Goal: Task Accomplishment & Management: Use online tool/utility

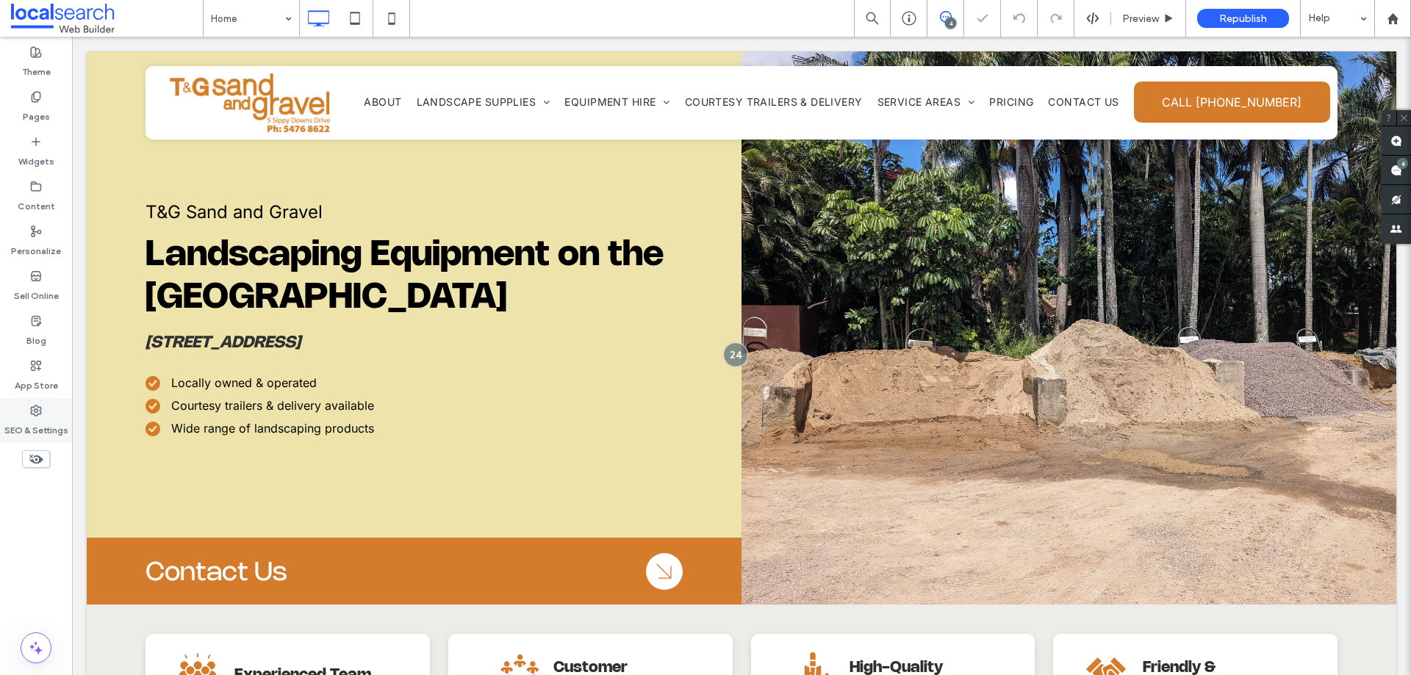
click at [43, 409] on div "SEO & Settings" at bounding box center [36, 420] width 72 height 45
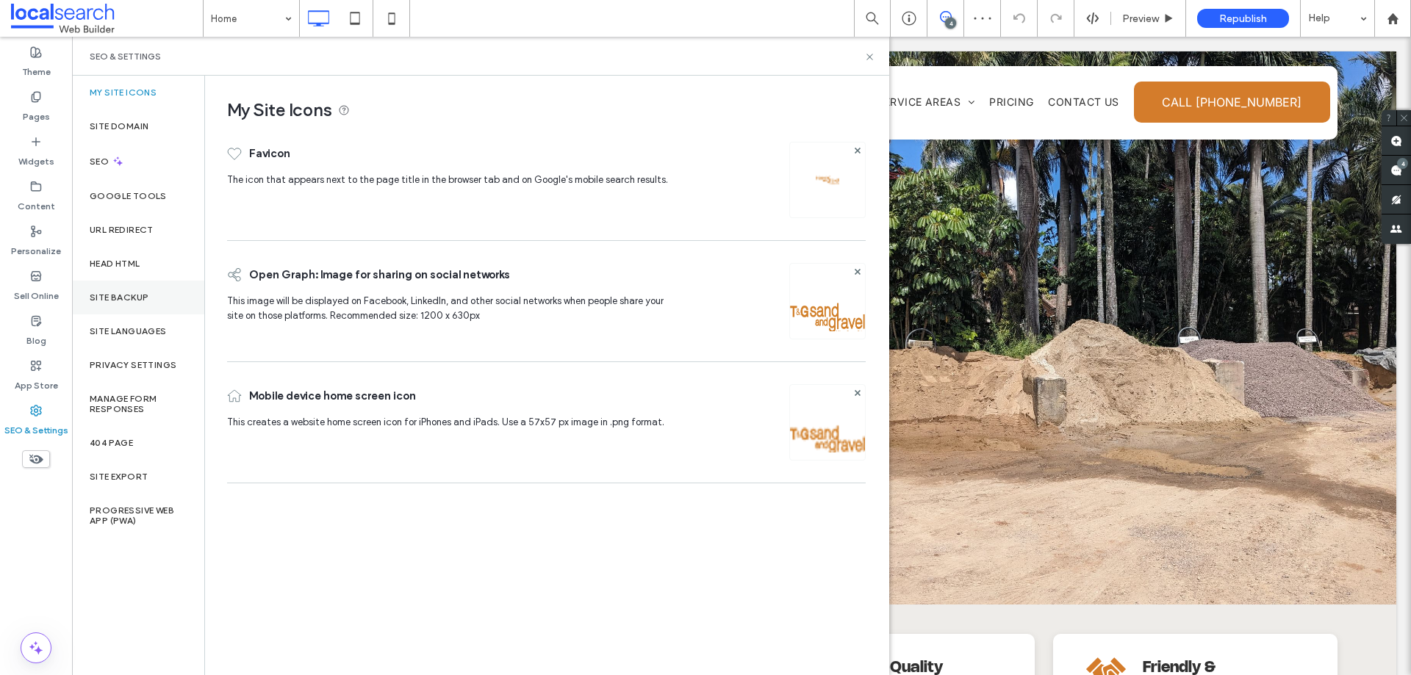
click at [121, 295] on label "Site Backup" at bounding box center [119, 297] width 59 height 10
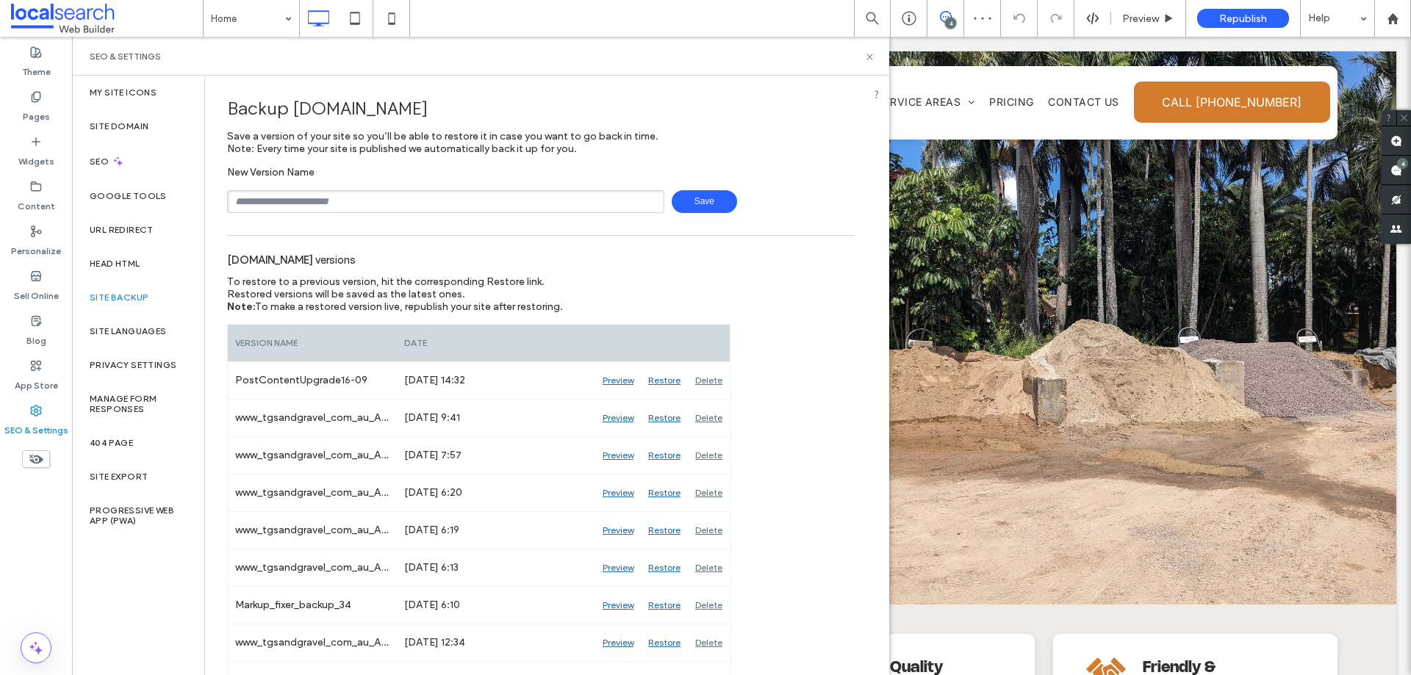
click at [403, 209] on input "text" at bounding box center [445, 201] width 437 height 23
click at [327, 200] on input "text" at bounding box center [445, 201] width 437 height 23
type input "**********"
click at [703, 198] on span "Save" at bounding box center [704, 201] width 65 height 23
drag, startPoint x: 868, startPoint y: 61, endPoint x: 797, endPoint y: 24, distance: 80.2
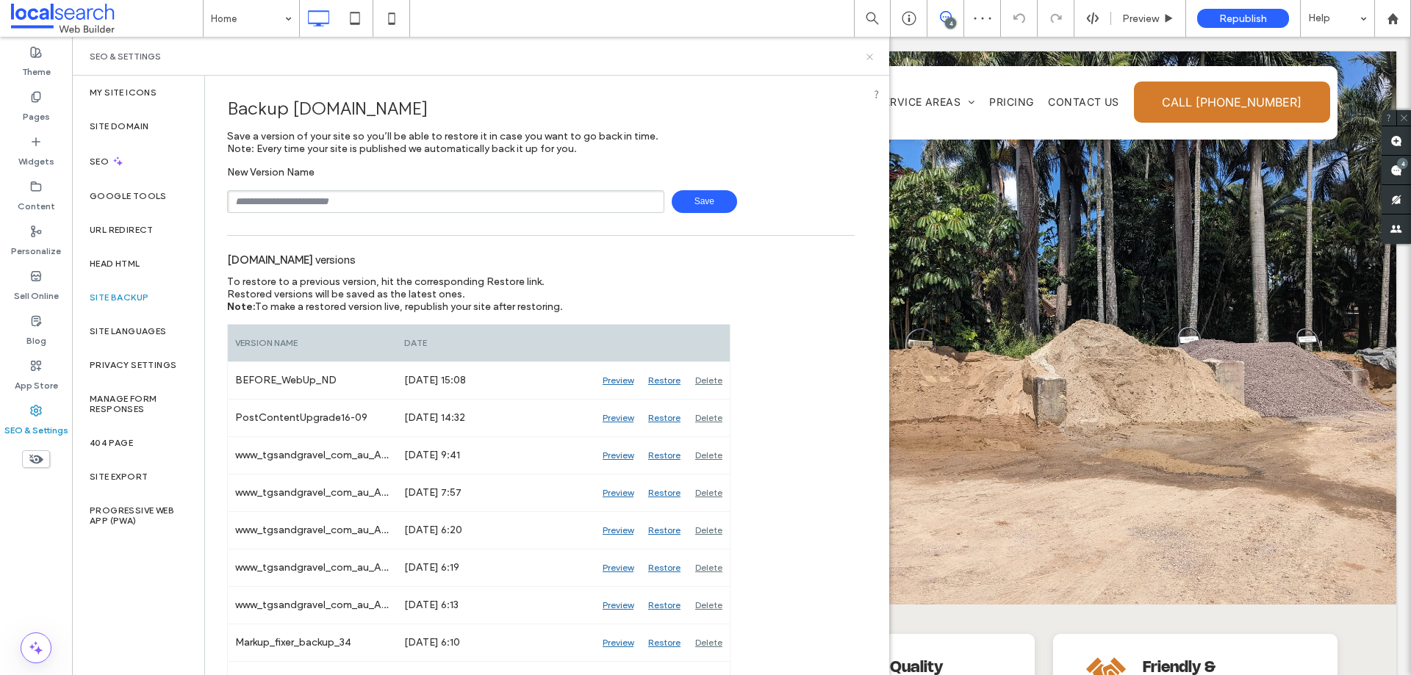
click at [868, 61] on icon at bounding box center [869, 56] width 11 height 11
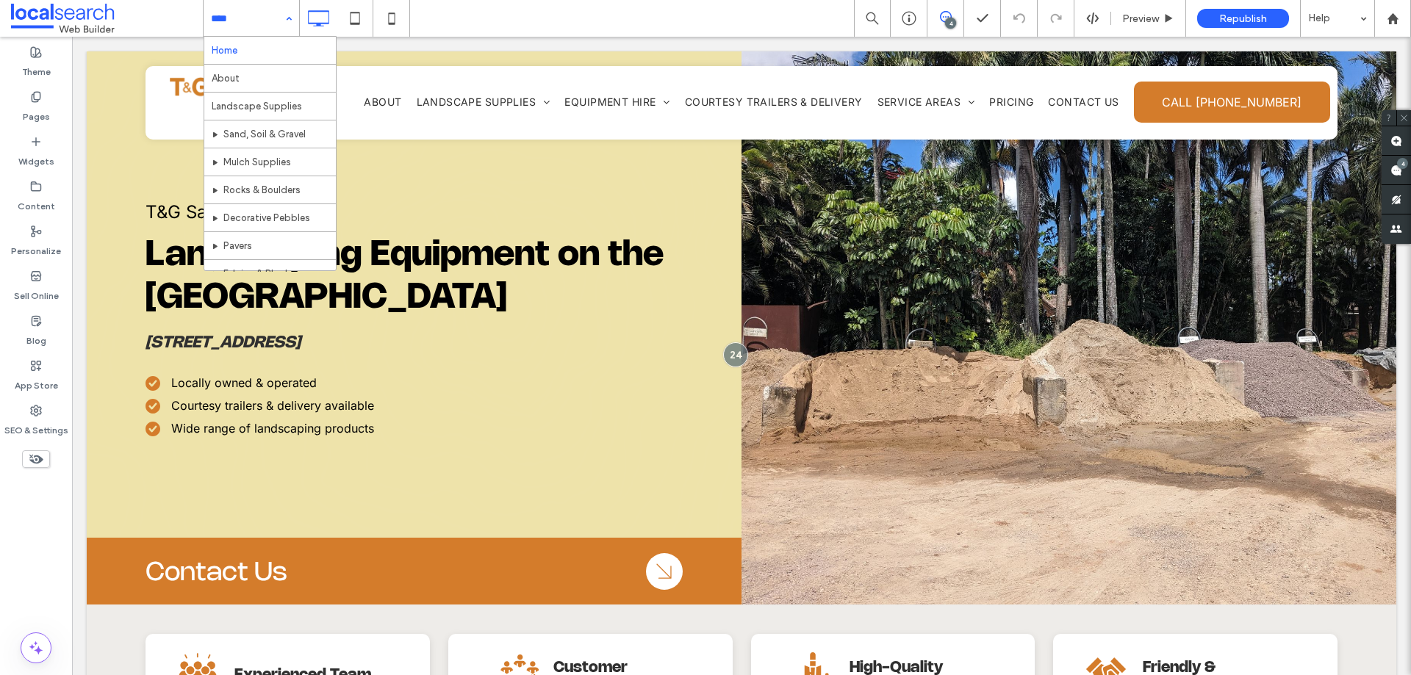
click at [292, 7] on div "Home About Landscape Supplies Sand, Soil & Gravel Mulch Supplies Rocks & Boulde…" at bounding box center [252, 18] width 96 height 37
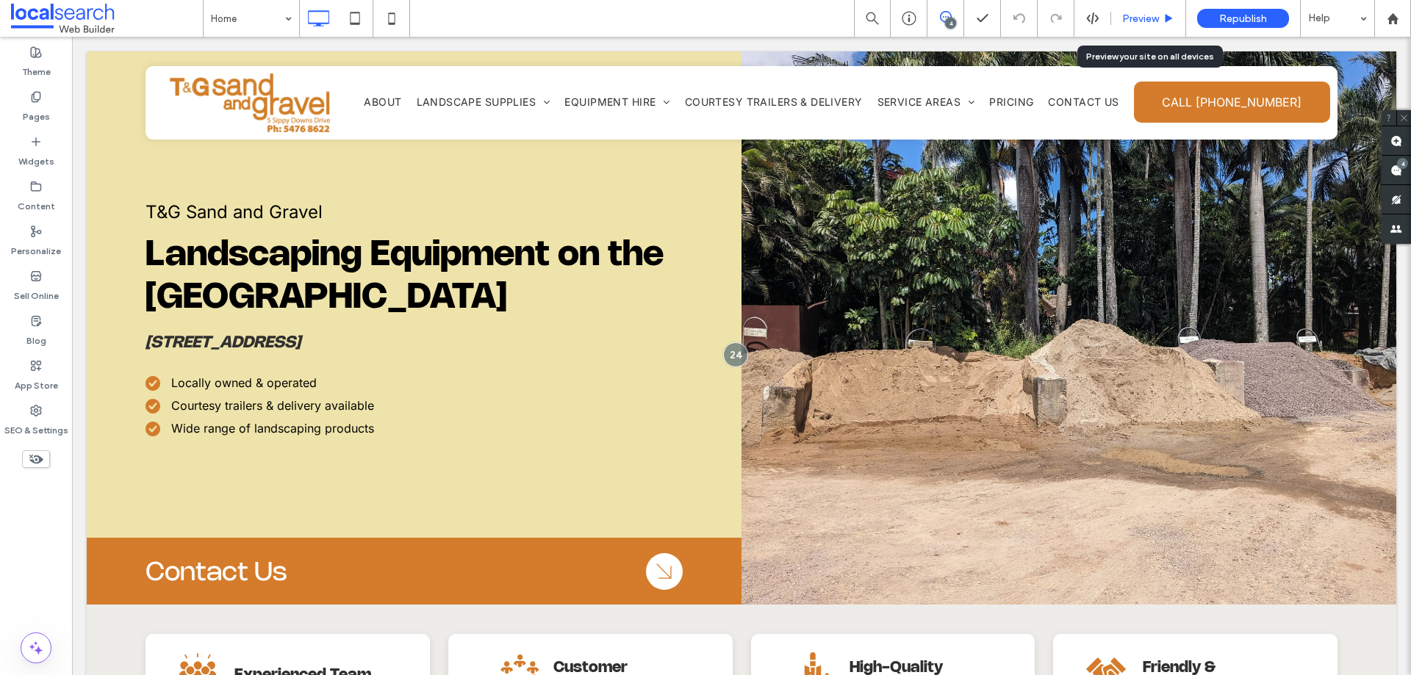
click at [1147, 22] on span "Preview" at bounding box center [1140, 18] width 37 height 12
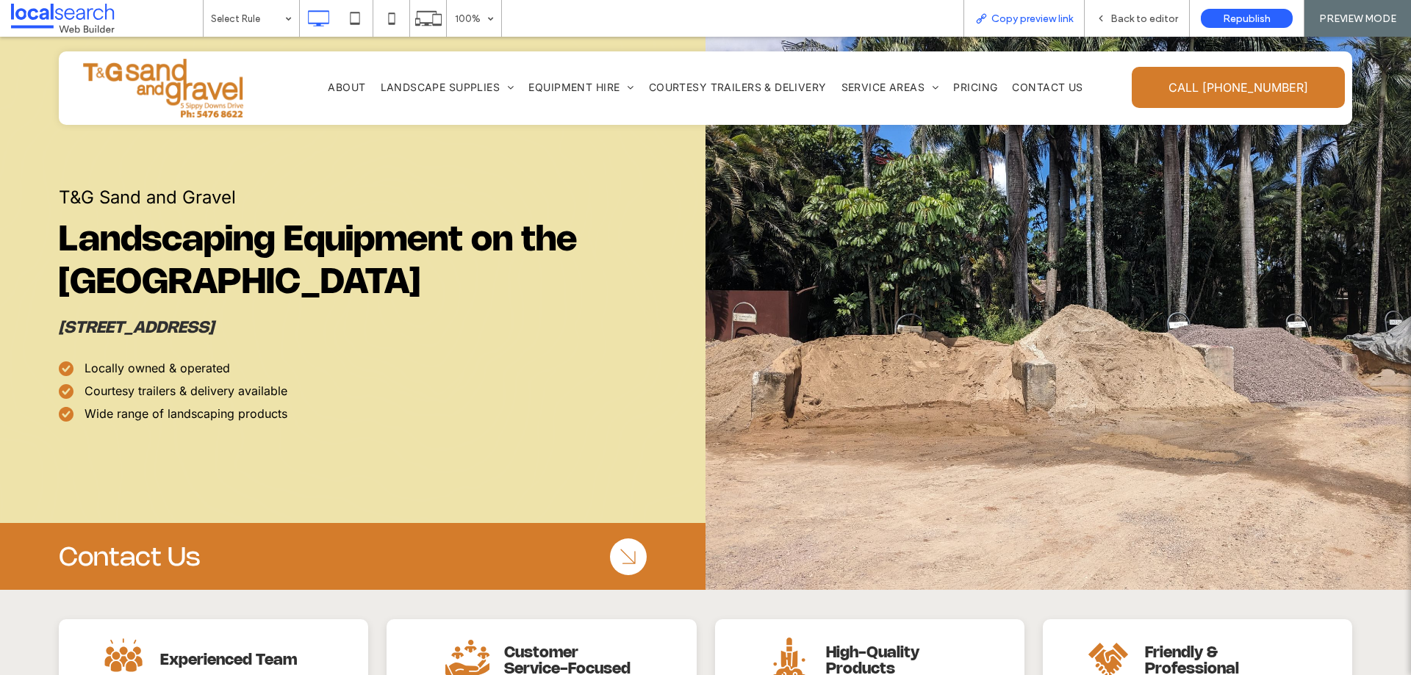
click at [1058, 14] on span "Copy preview link" at bounding box center [1032, 18] width 82 height 12
click at [1135, 15] on span "Back to editor" at bounding box center [1144, 18] width 68 height 12
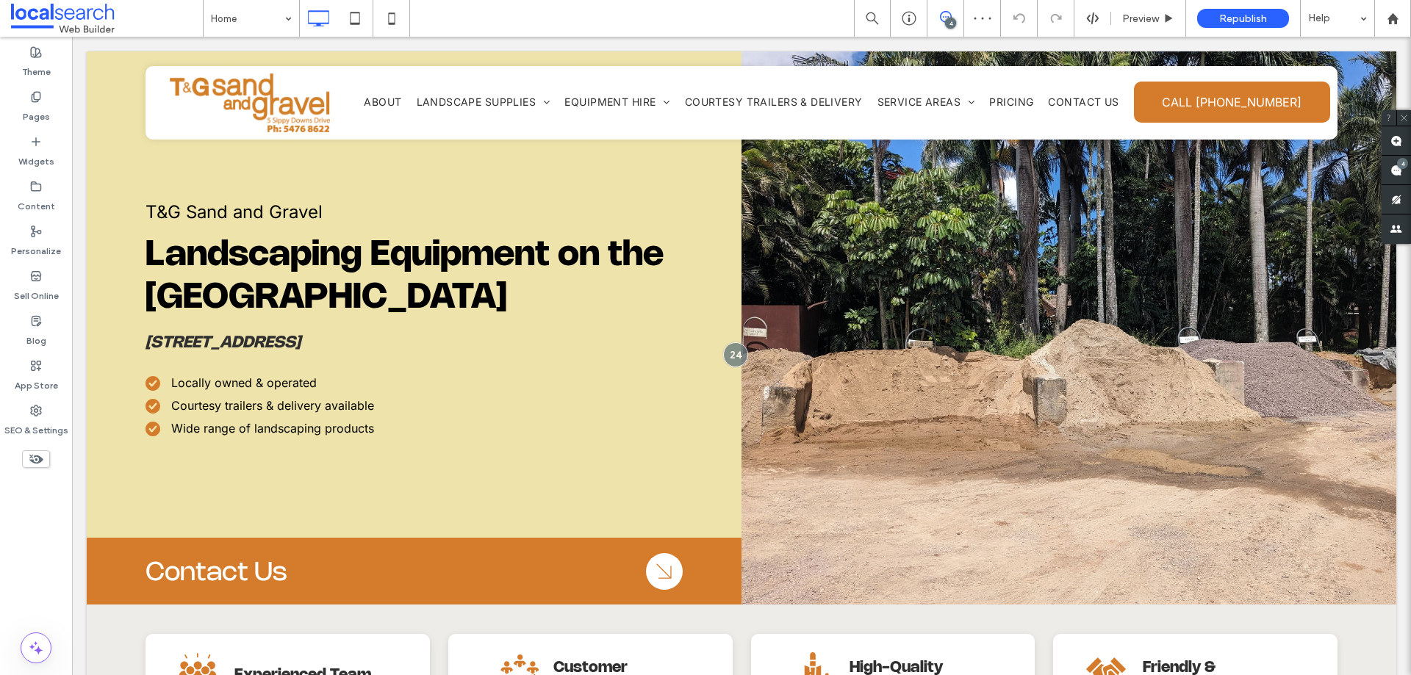
click at [949, 13] on use at bounding box center [946, 17] width 12 height 12
click at [959, 13] on span at bounding box center [945, 17] width 36 height 12
click at [1395, 168] on use at bounding box center [1396, 171] width 12 height 12
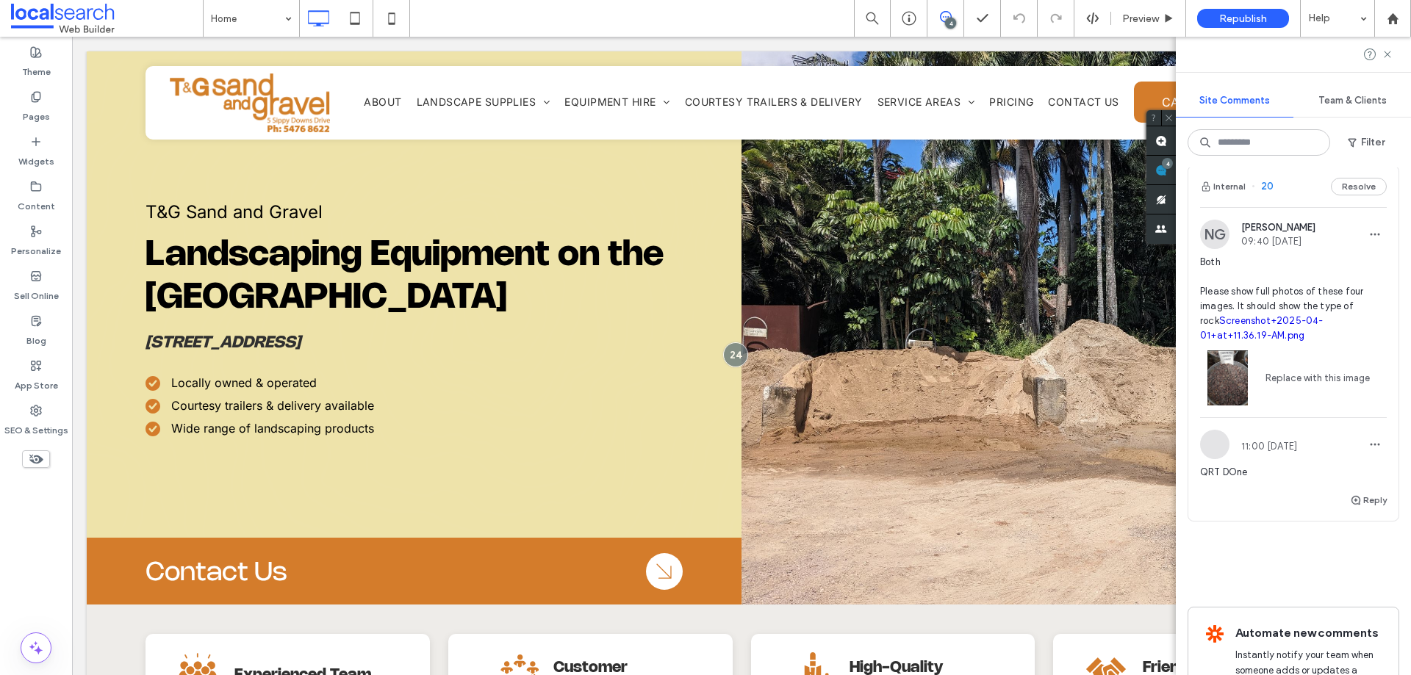
scroll to position [1076, 0]
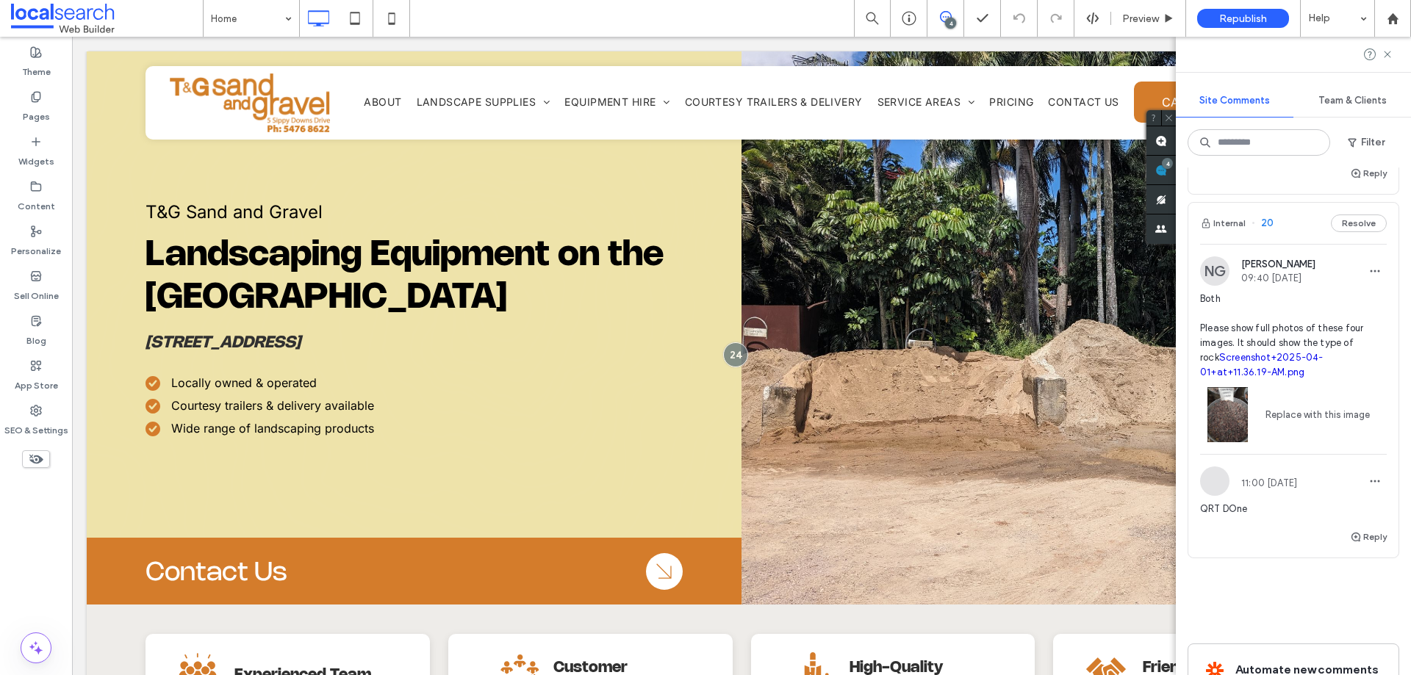
click at [1275, 224] on div "Internal 20 Resolve" at bounding box center [1293, 223] width 210 height 41
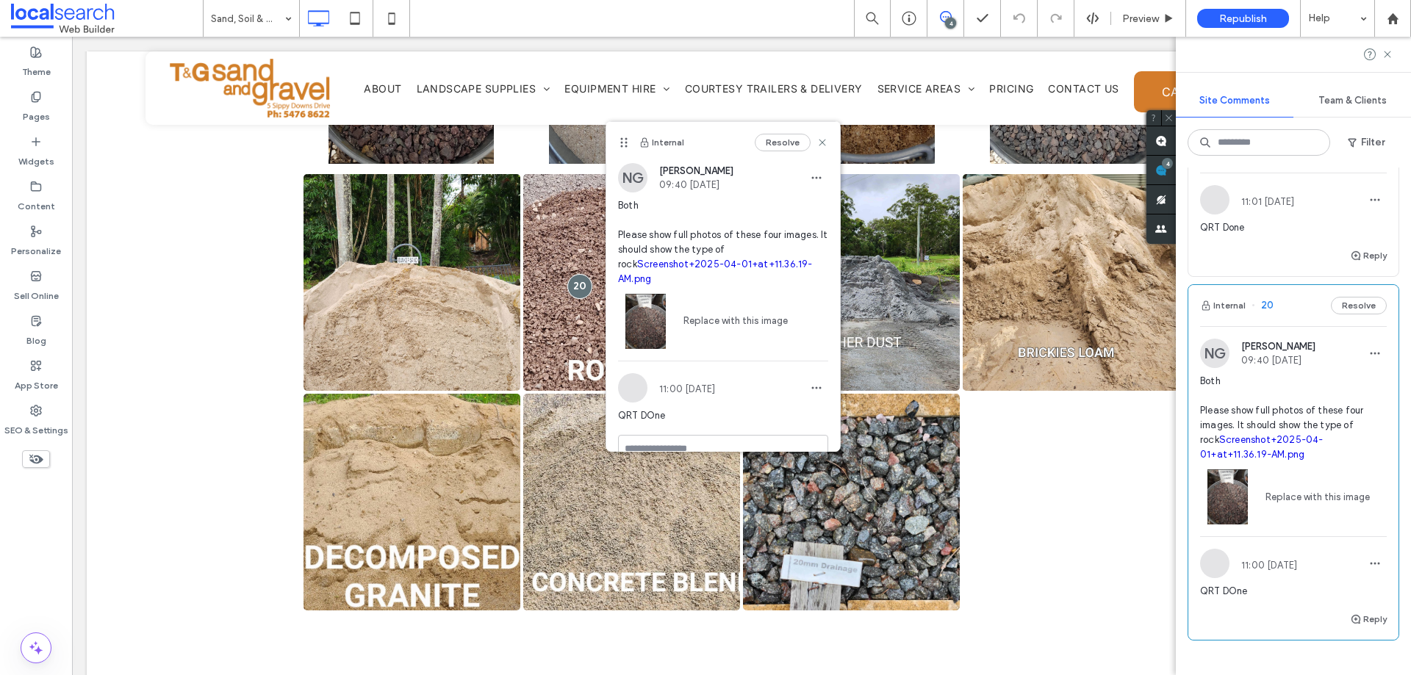
scroll to position [782, 0]
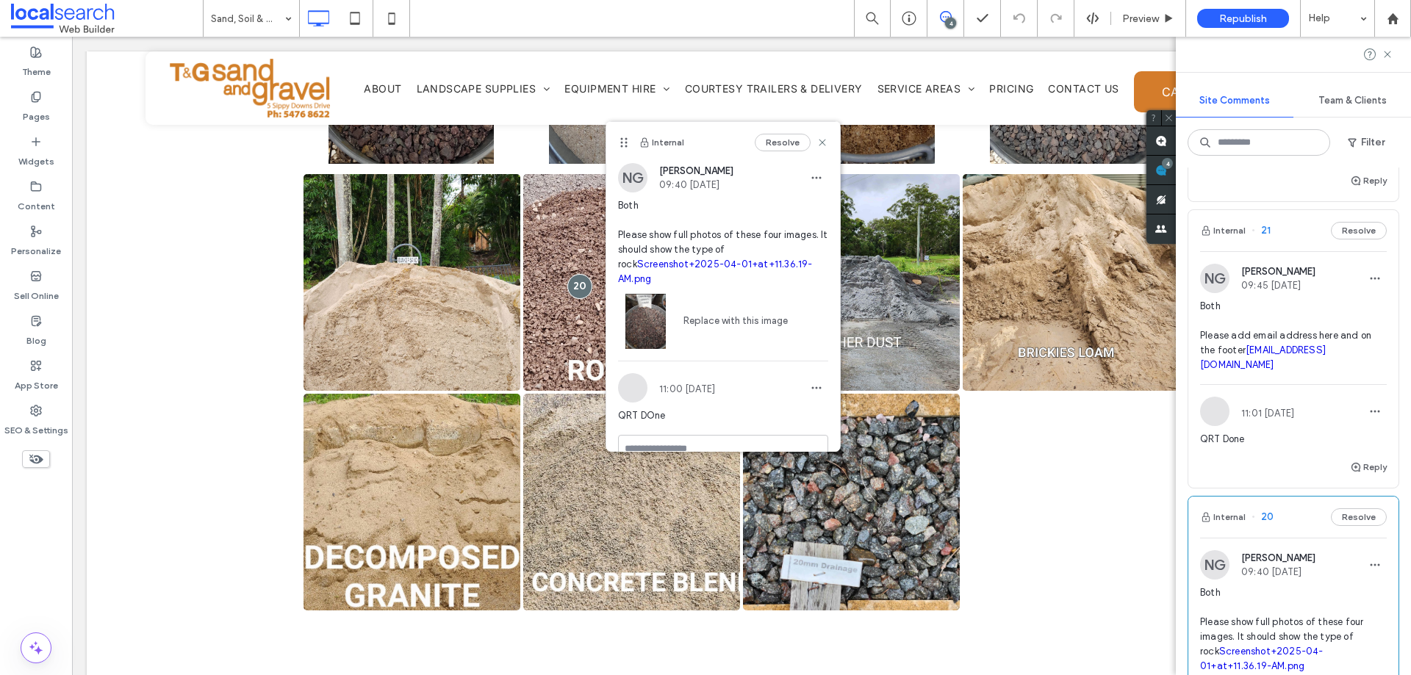
click at [1279, 251] on div "Internal 21 Resolve" at bounding box center [1293, 230] width 210 height 41
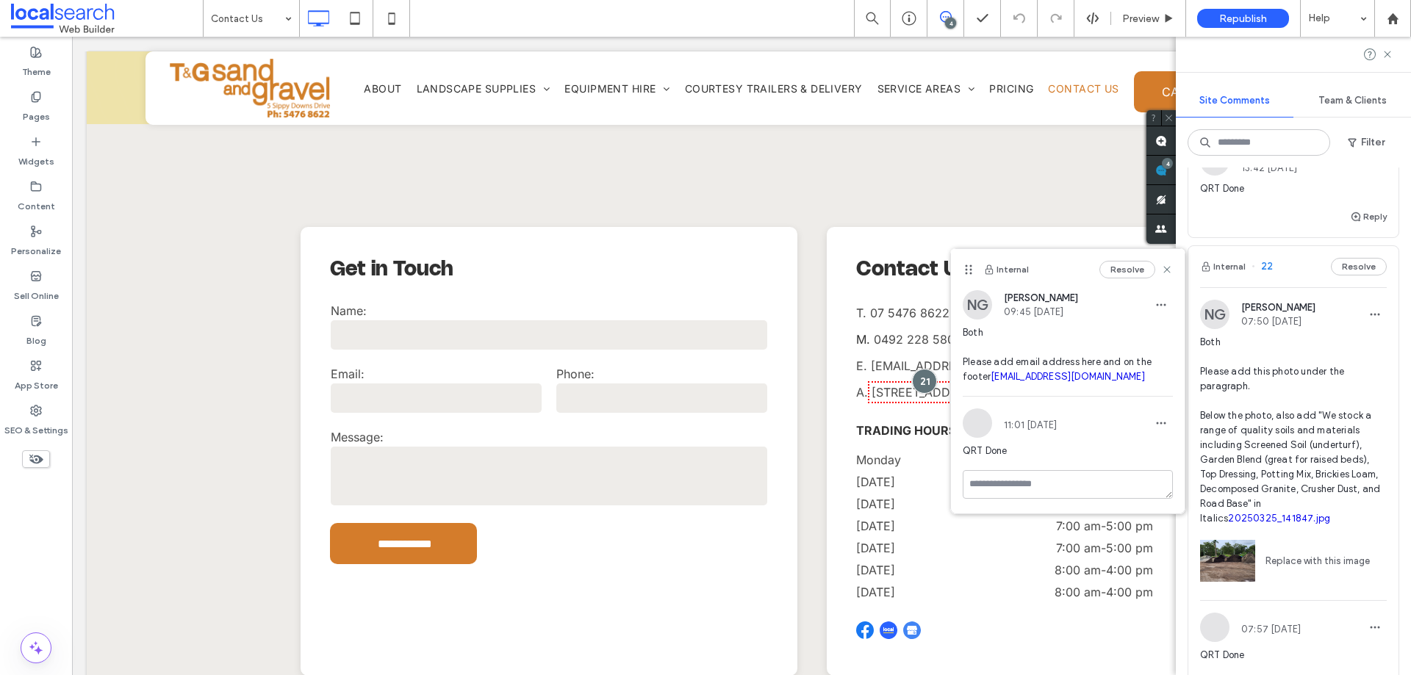
scroll to position [267, 0]
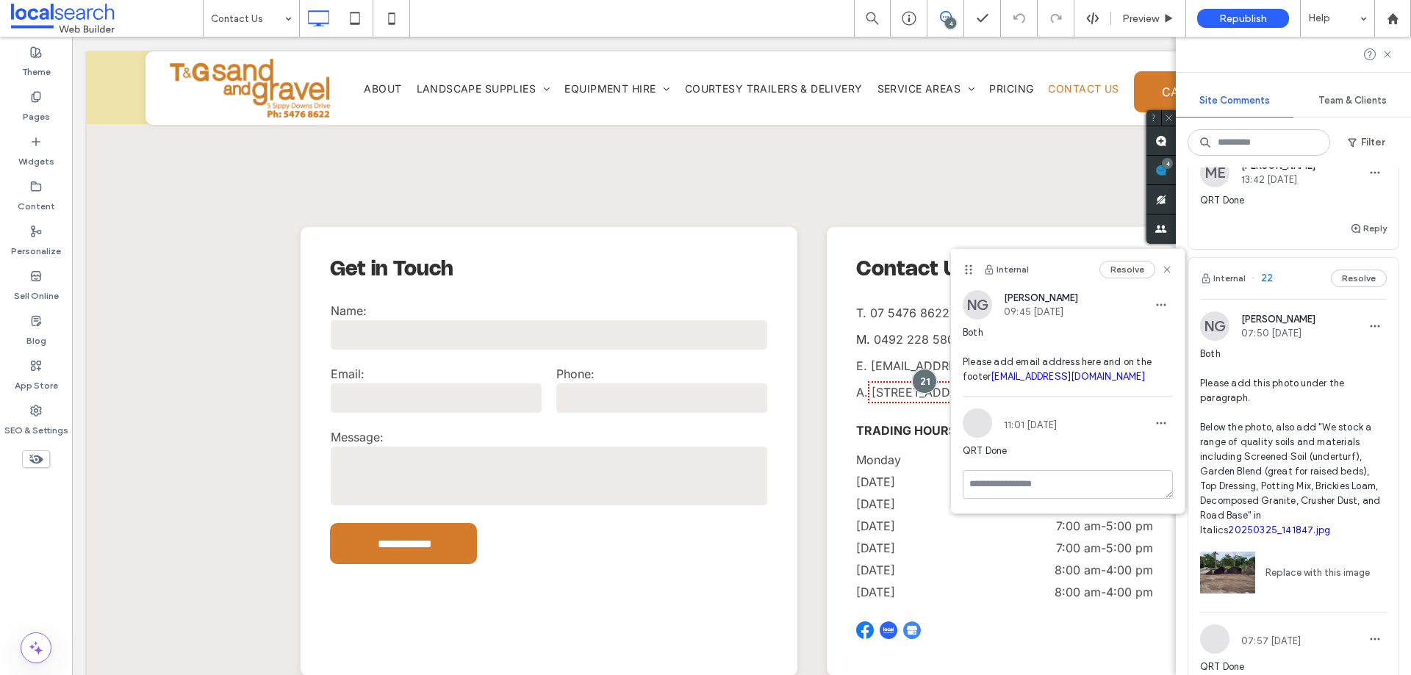
click at [1285, 287] on div "Internal 22 Resolve" at bounding box center [1293, 278] width 210 height 41
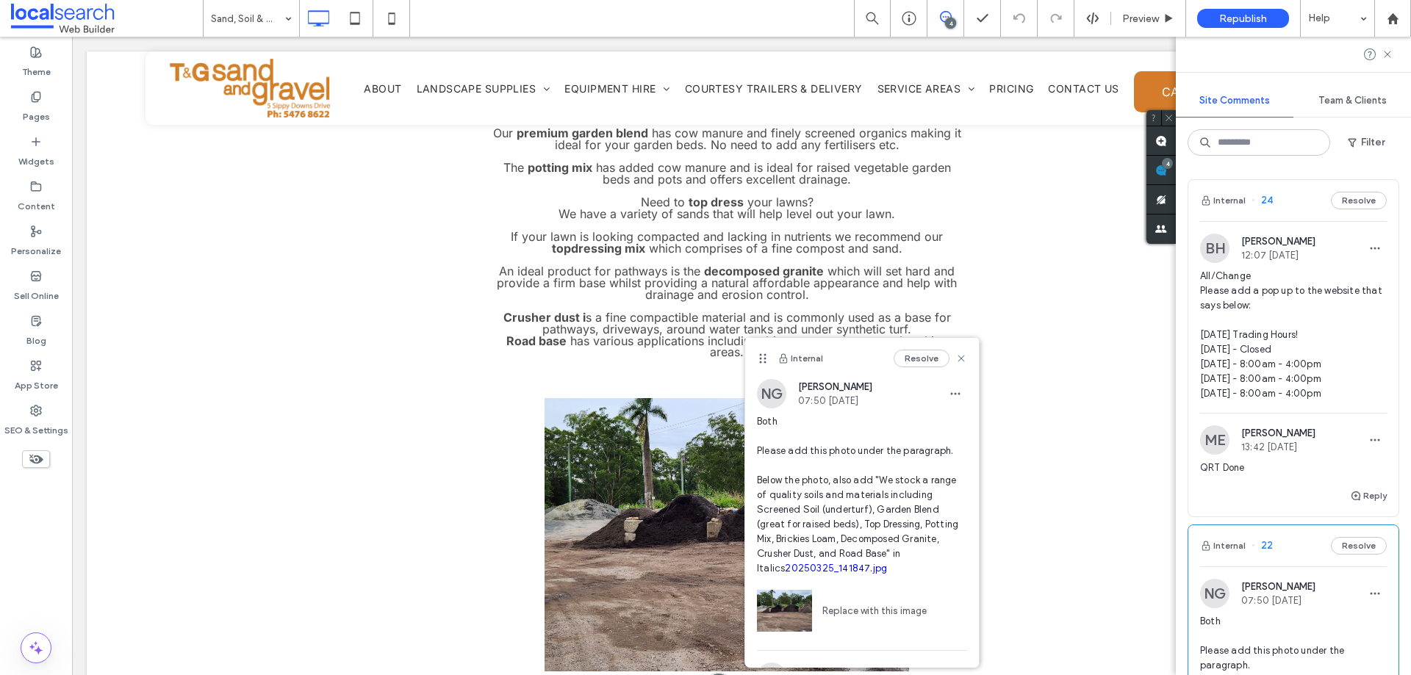
click at [1255, 212] on div "Internal 24 Resolve" at bounding box center [1293, 200] width 210 height 41
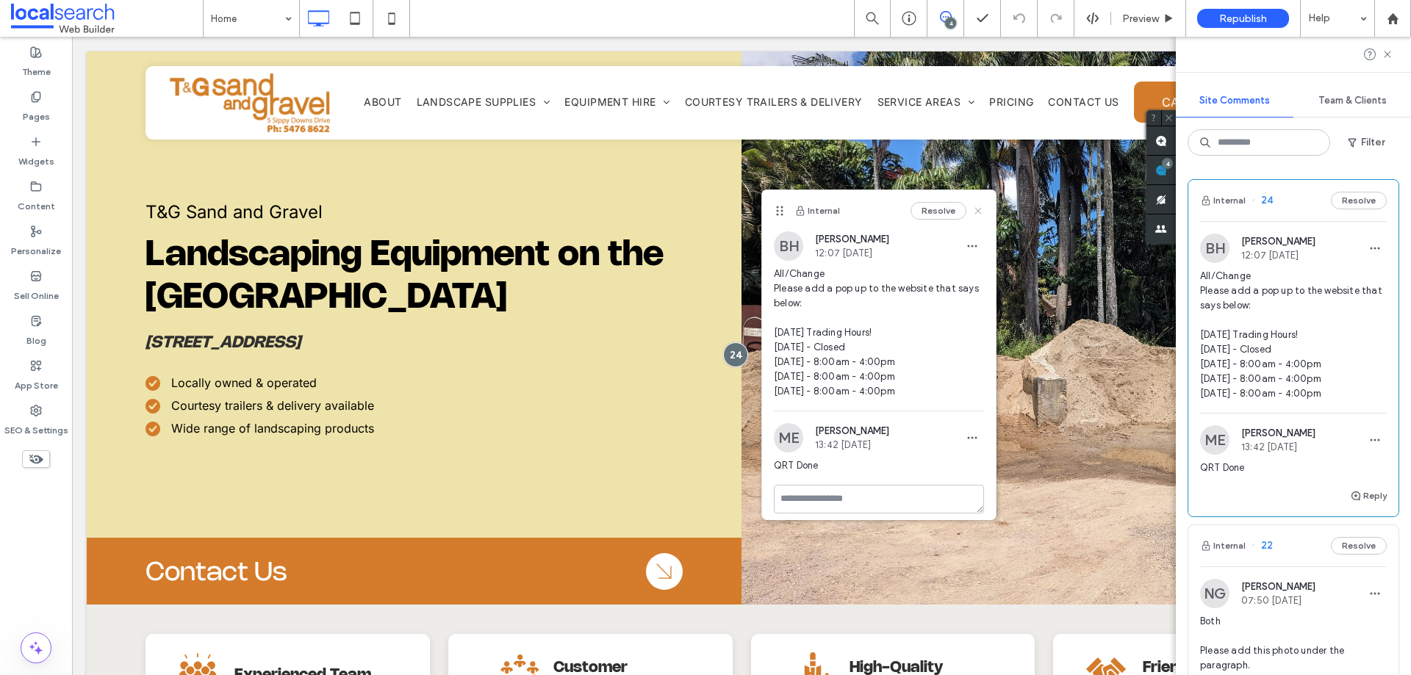
click at [972, 211] on icon at bounding box center [978, 211] width 12 height 12
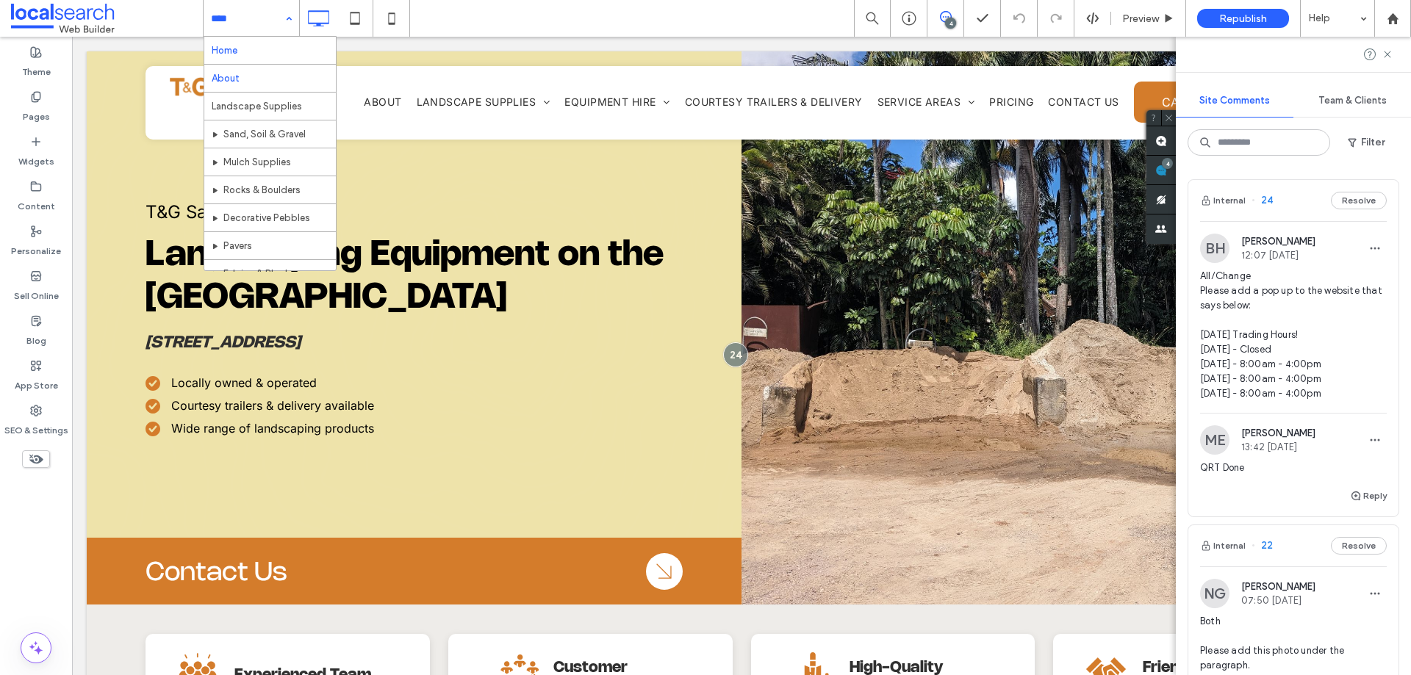
drag, startPoint x: 239, startPoint y: 21, endPoint x: 256, endPoint y: 71, distance: 53.0
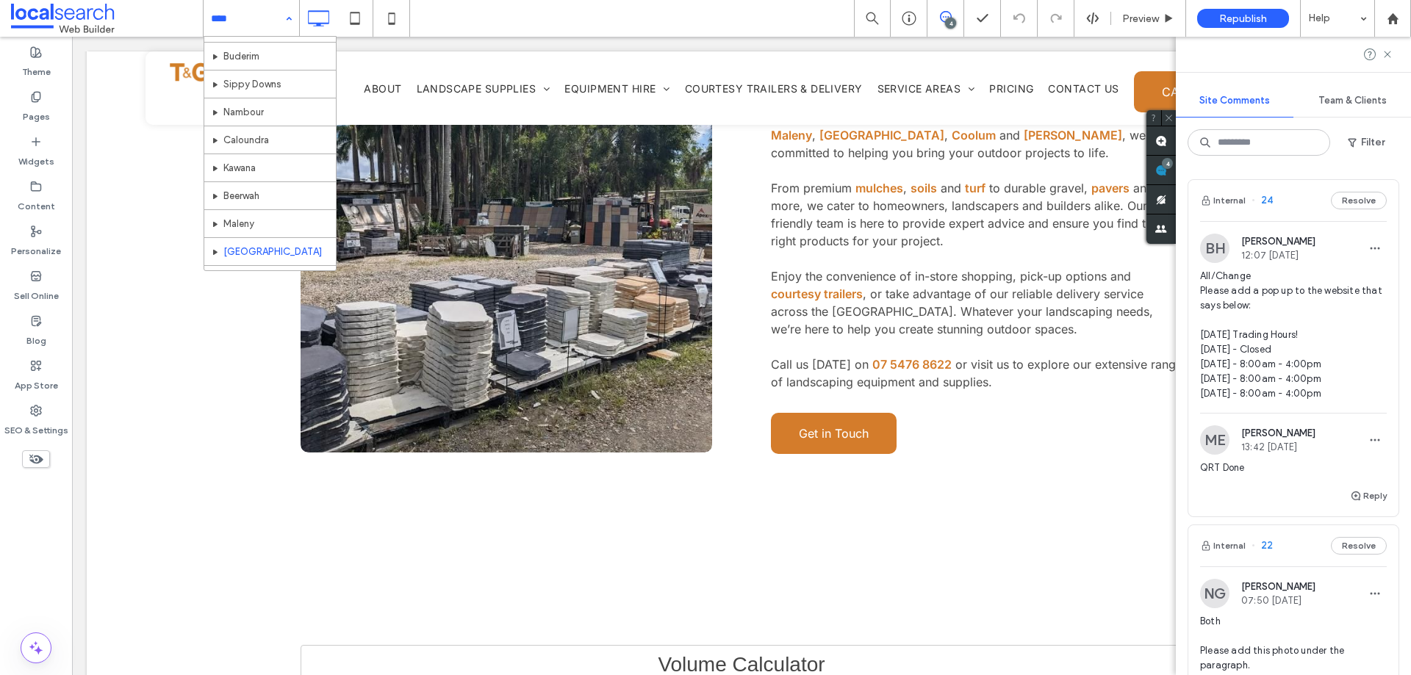
scroll to position [490, 0]
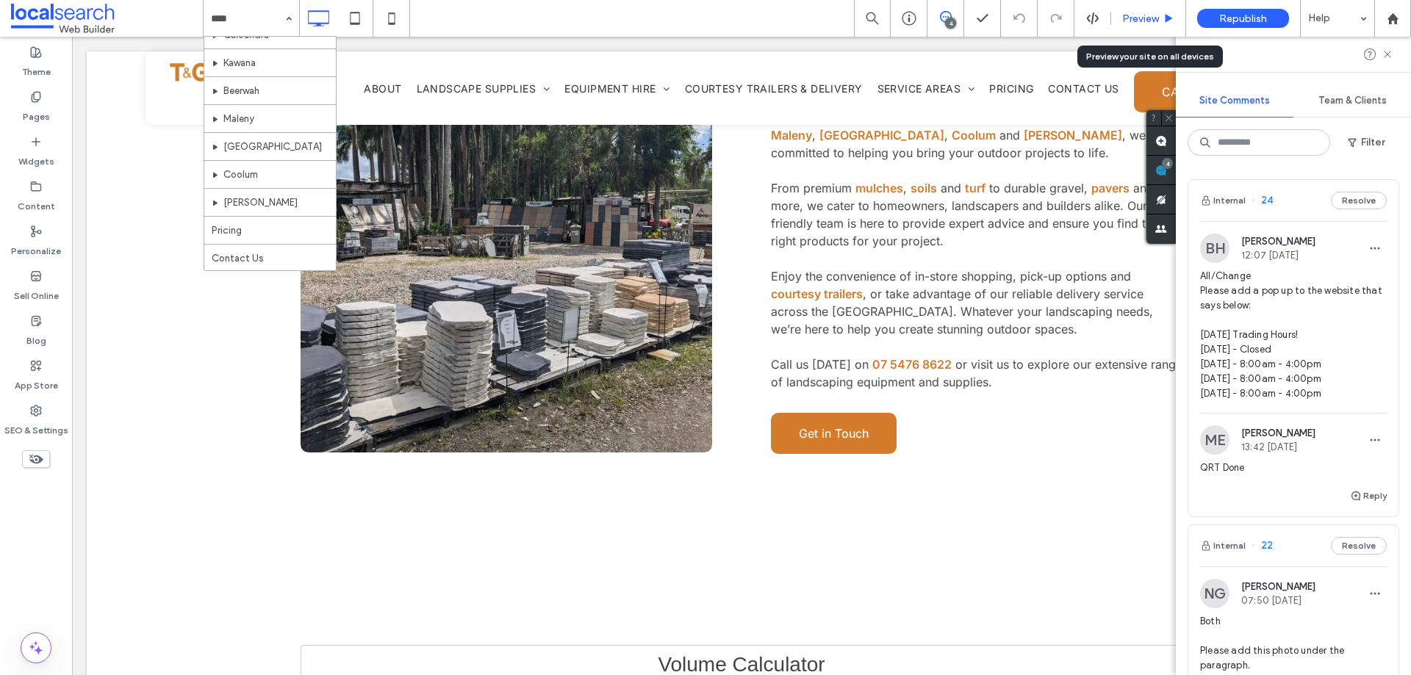
drag, startPoint x: 1140, startPoint y: 23, endPoint x: 1063, endPoint y: 15, distance: 77.6
click at [1140, 23] on span "Preview" at bounding box center [1140, 18] width 37 height 12
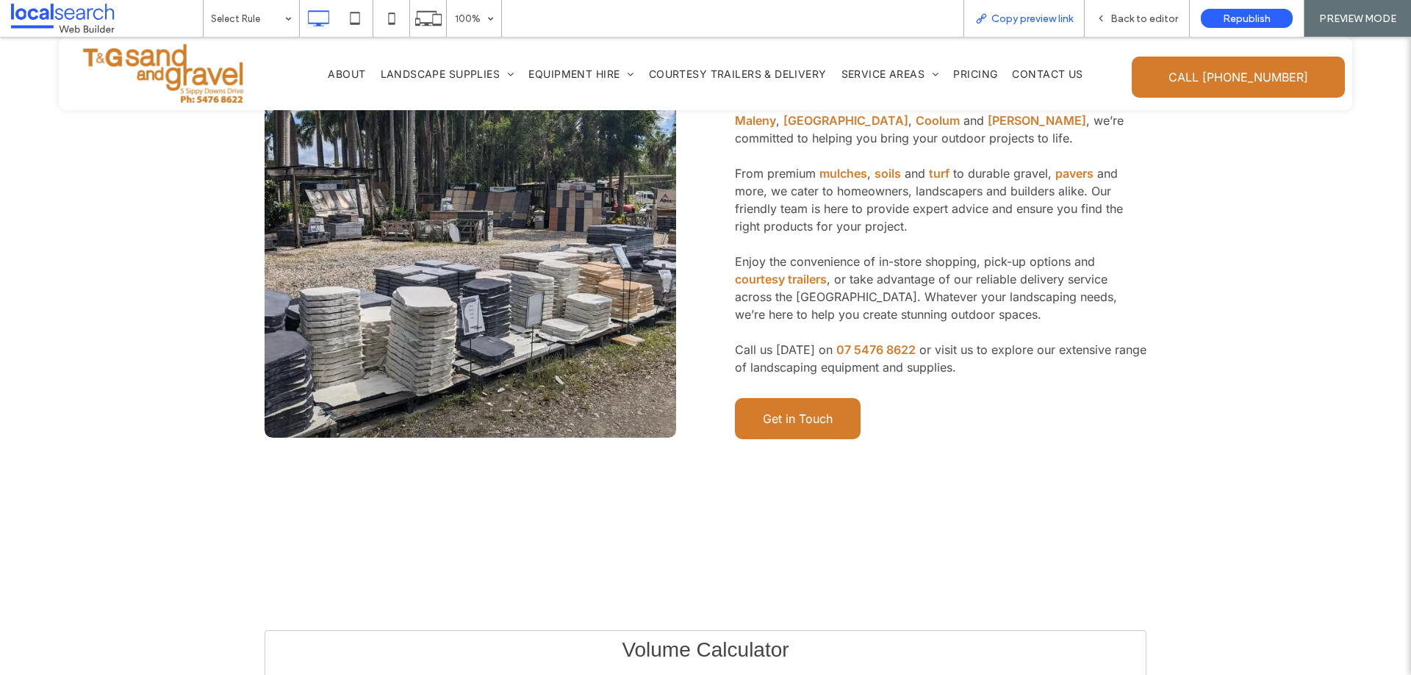
click at [1036, 21] on span "Copy preview link" at bounding box center [1032, 18] width 82 height 12
click at [1113, 14] on span "Back to editor" at bounding box center [1144, 18] width 68 height 12
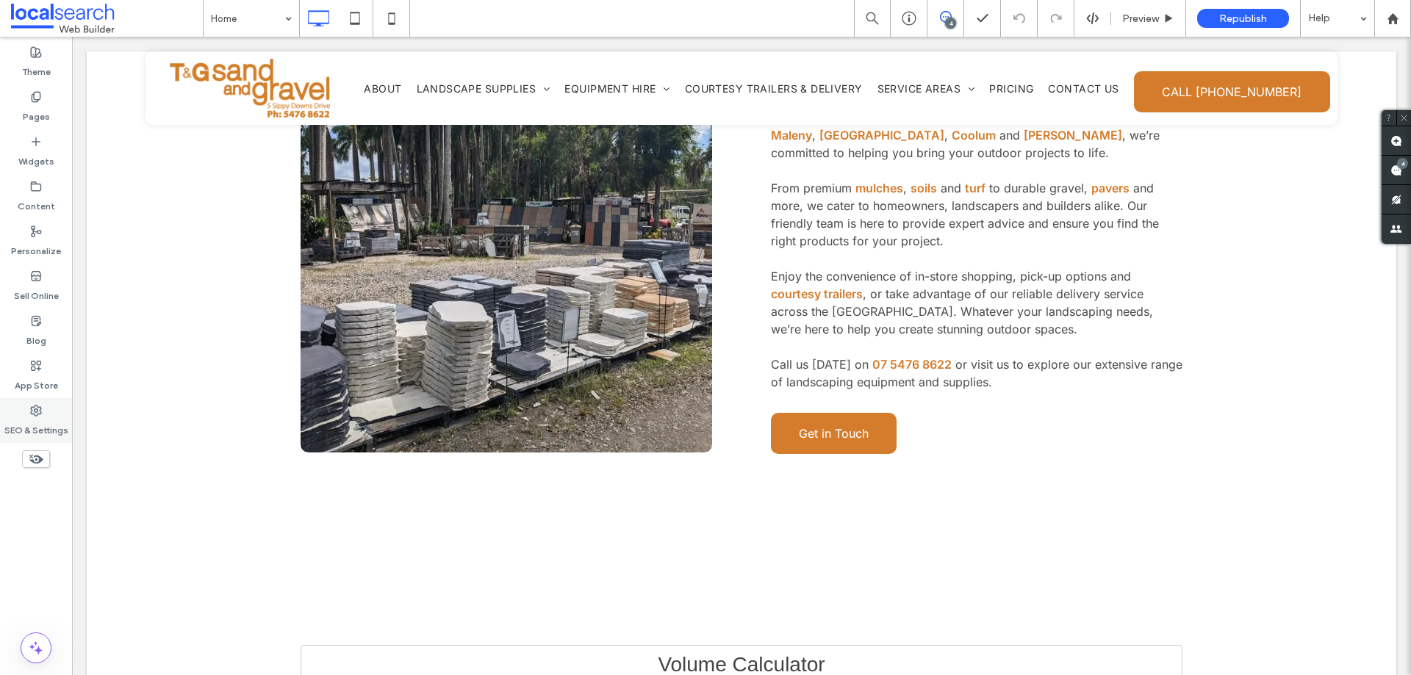
click at [40, 417] on label "SEO & Settings" at bounding box center [36, 427] width 64 height 21
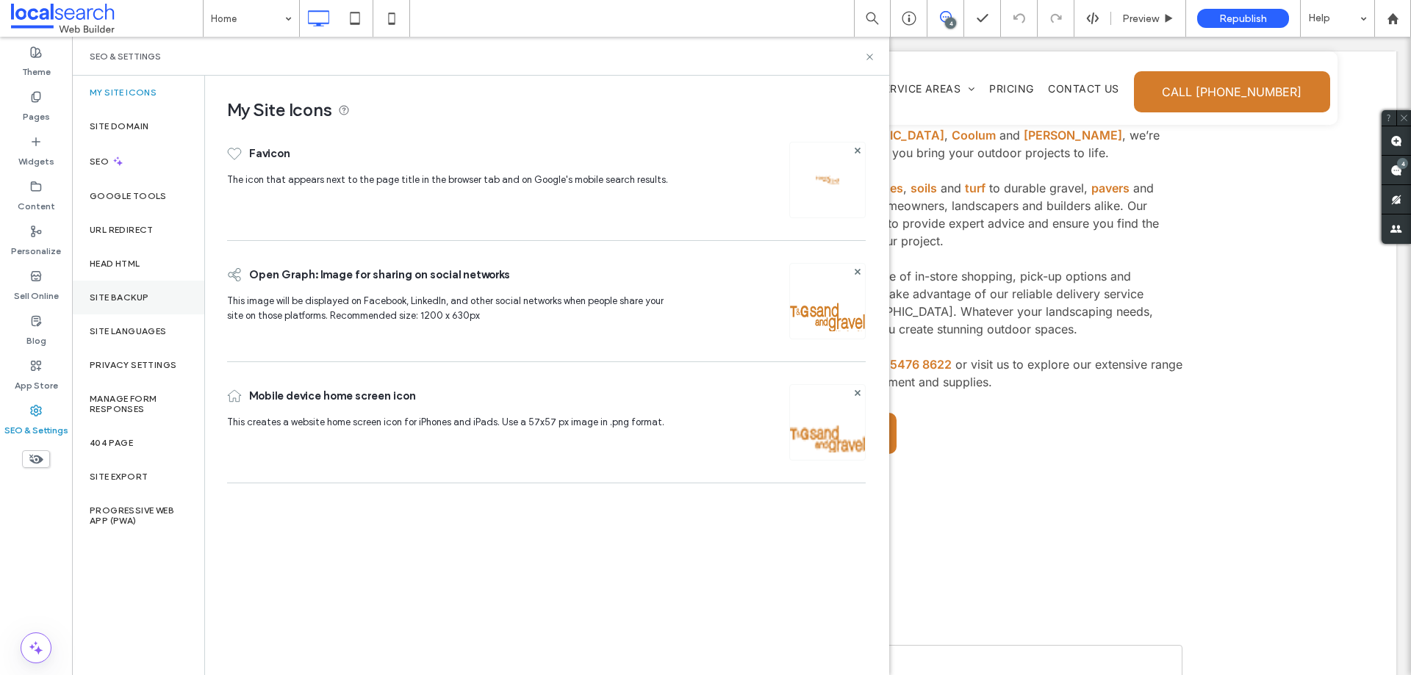
click at [133, 298] on label "Site Backup" at bounding box center [119, 297] width 59 height 10
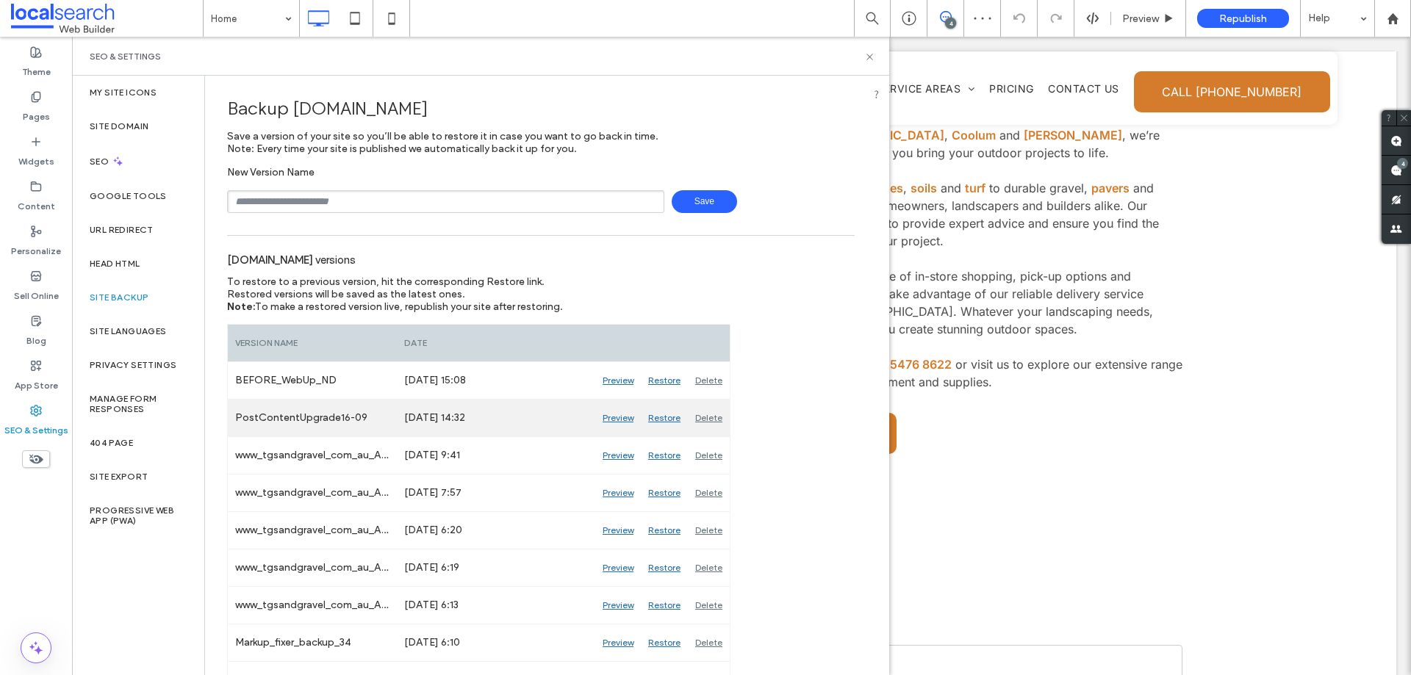
click at [624, 414] on div "Preview" at bounding box center [618, 418] width 46 height 37
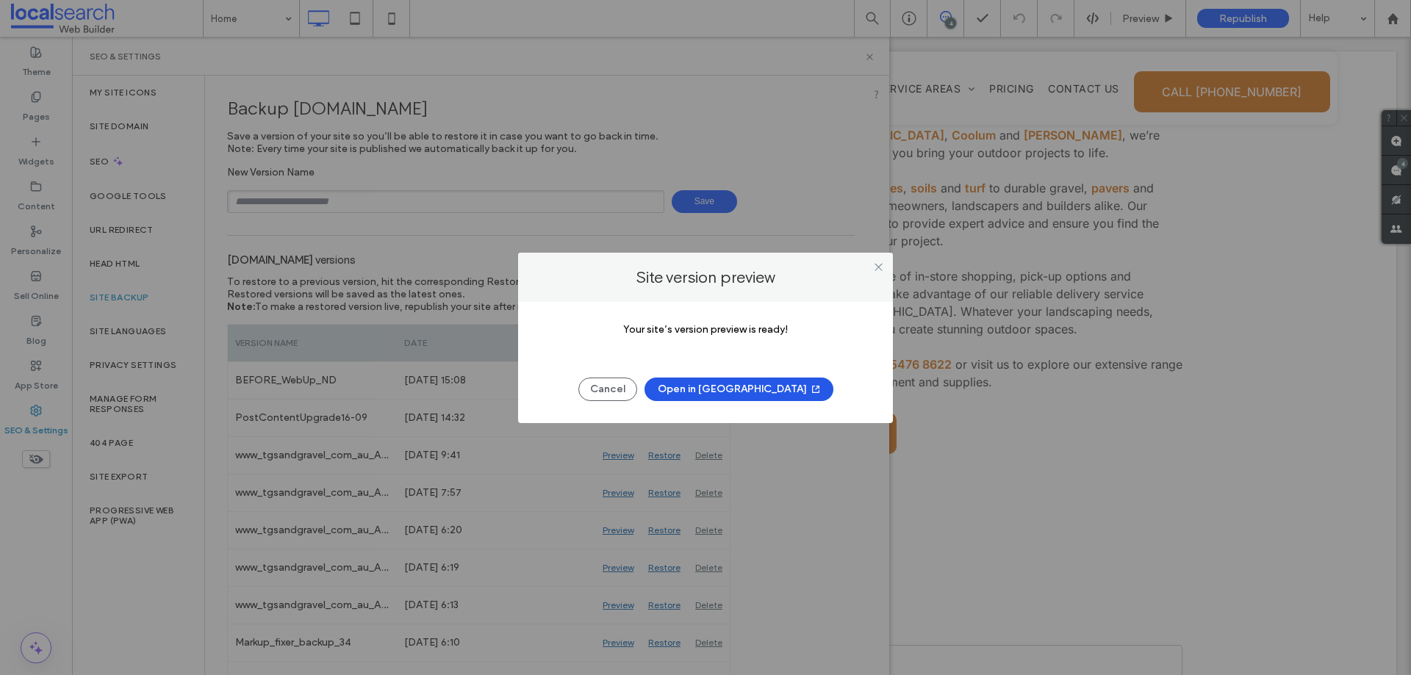
click at [732, 387] on button "Open in [GEOGRAPHIC_DATA]" at bounding box center [738, 390] width 189 height 24
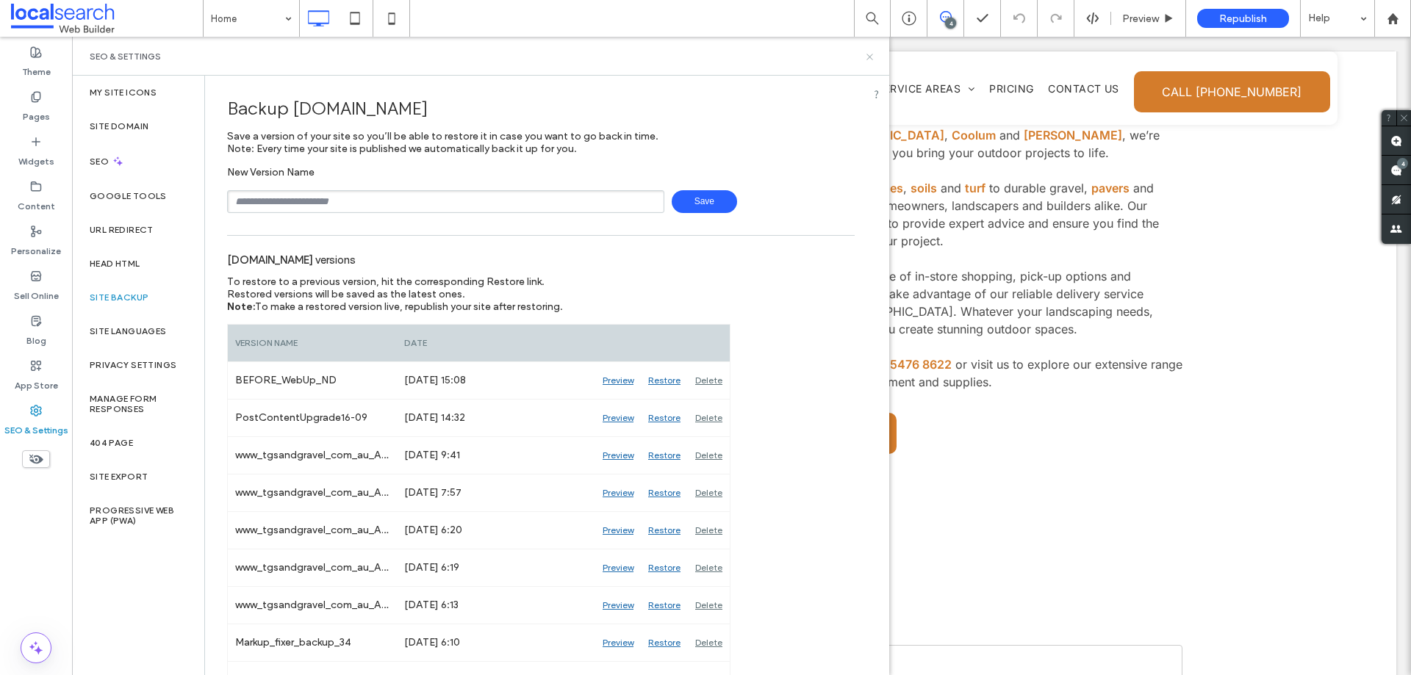
drag, startPoint x: 872, startPoint y: 57, endPoint x: 802, endPoint y: 1, distance: 89.3
click at [872, 57] on icon at bounding box center [869, 56] width 11 height 11
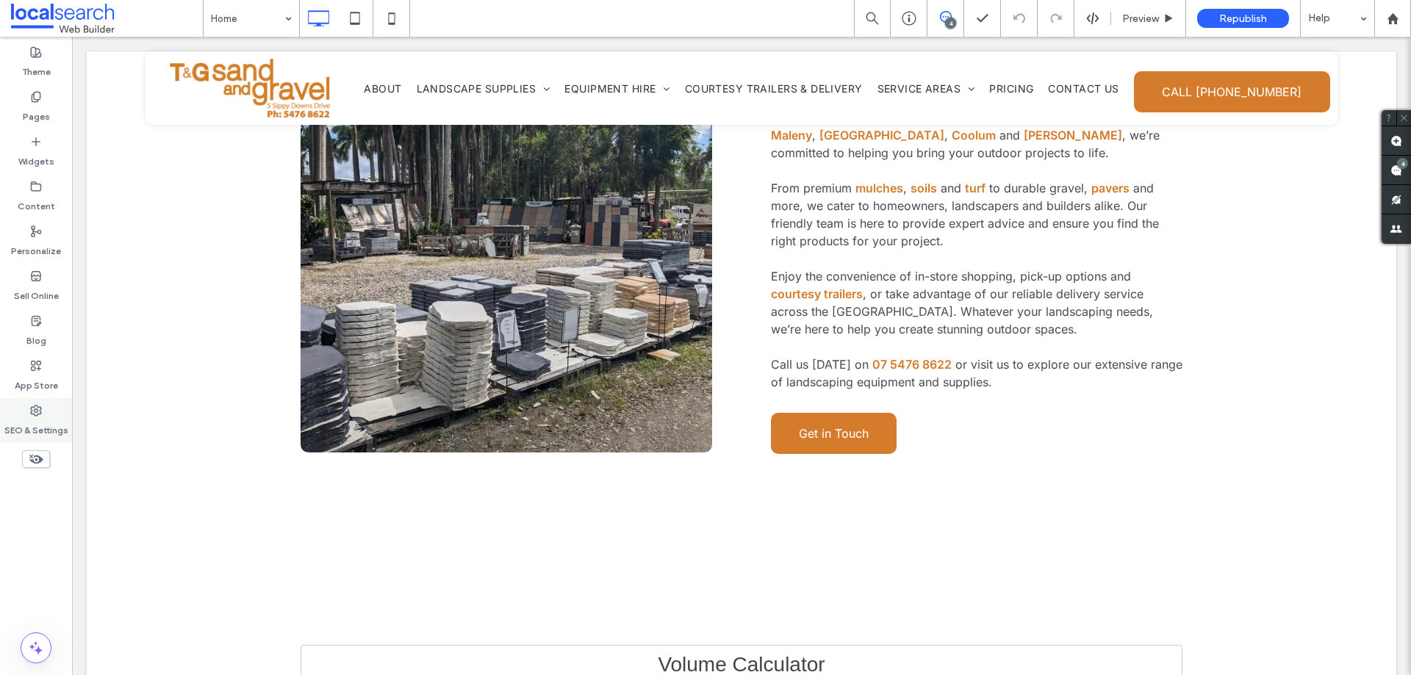
click at [34, 418] on label "SEO & Settings" at bounding box center [36, 427] width 64 height 21
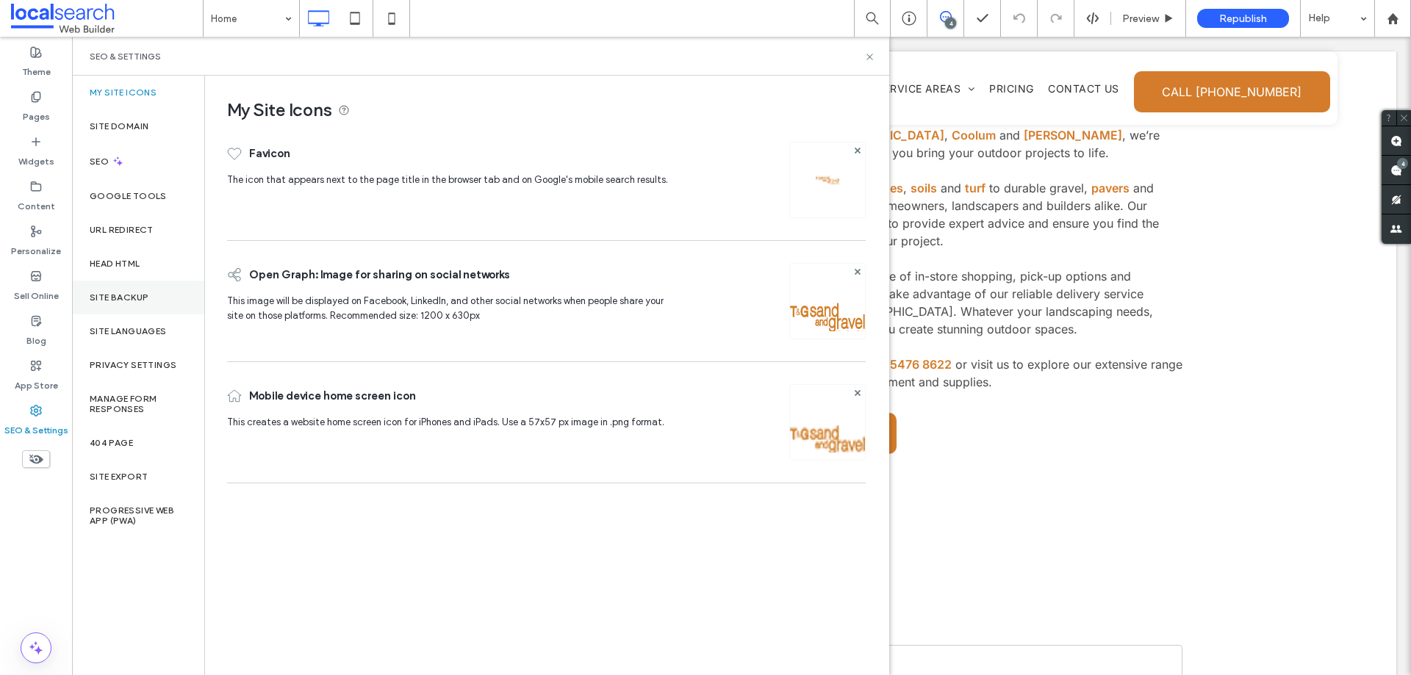
click at [157, 300] on div "Site Backup" at bounding box center [138, 298] width 132 height 34
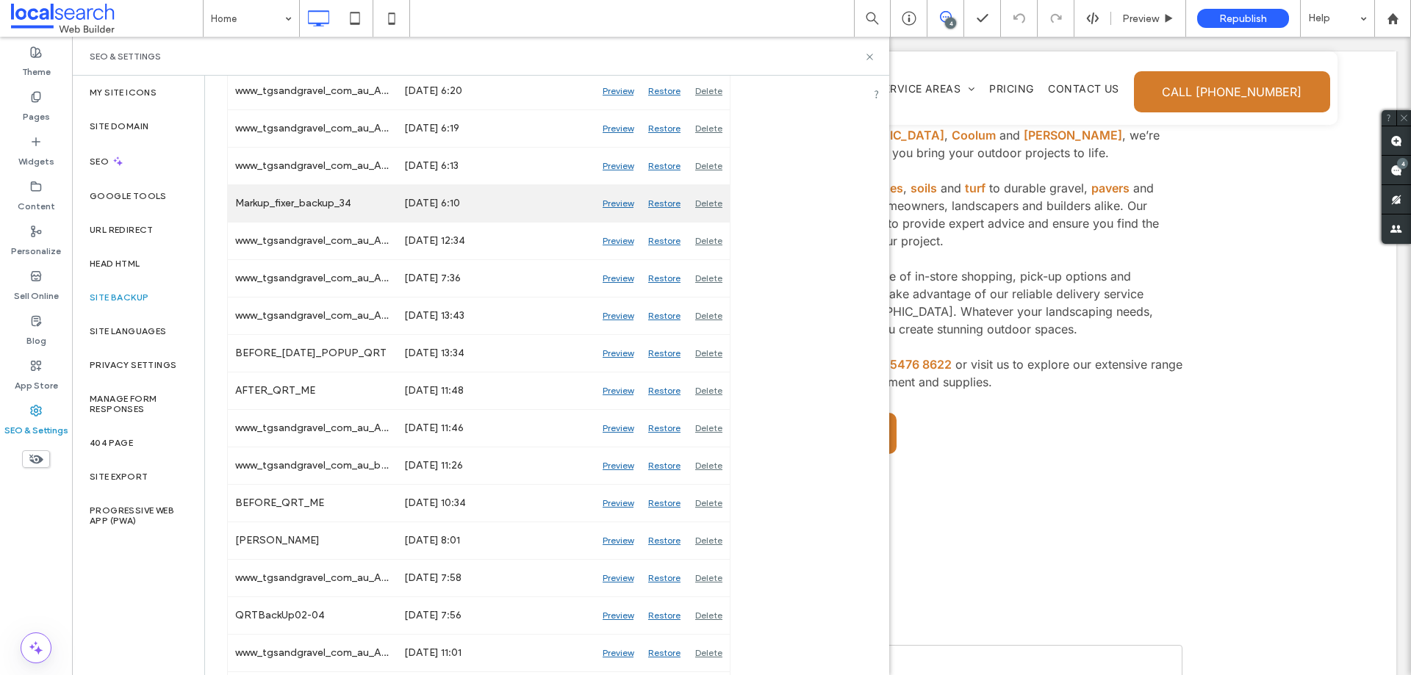
scroll to position [441, 0]
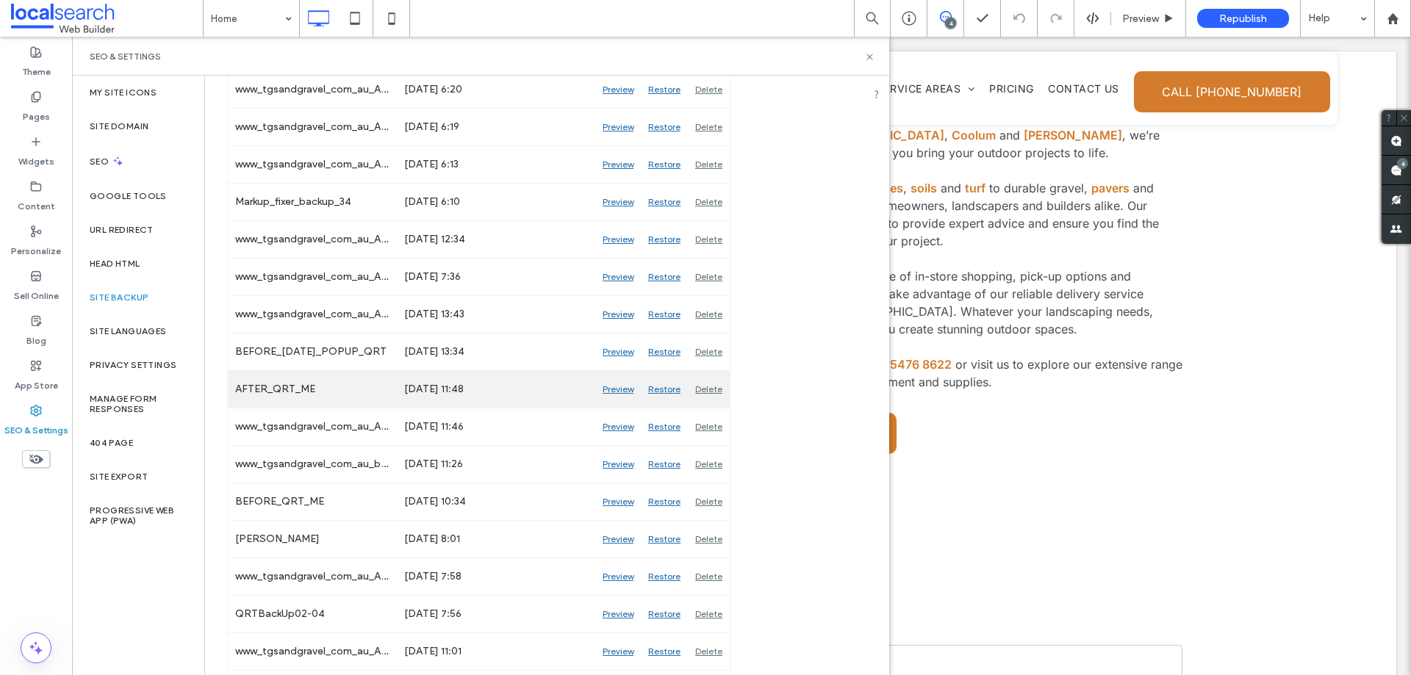
click at [613, 389] on div "Preview" at bounding box center [618, 389] width 46 height 37
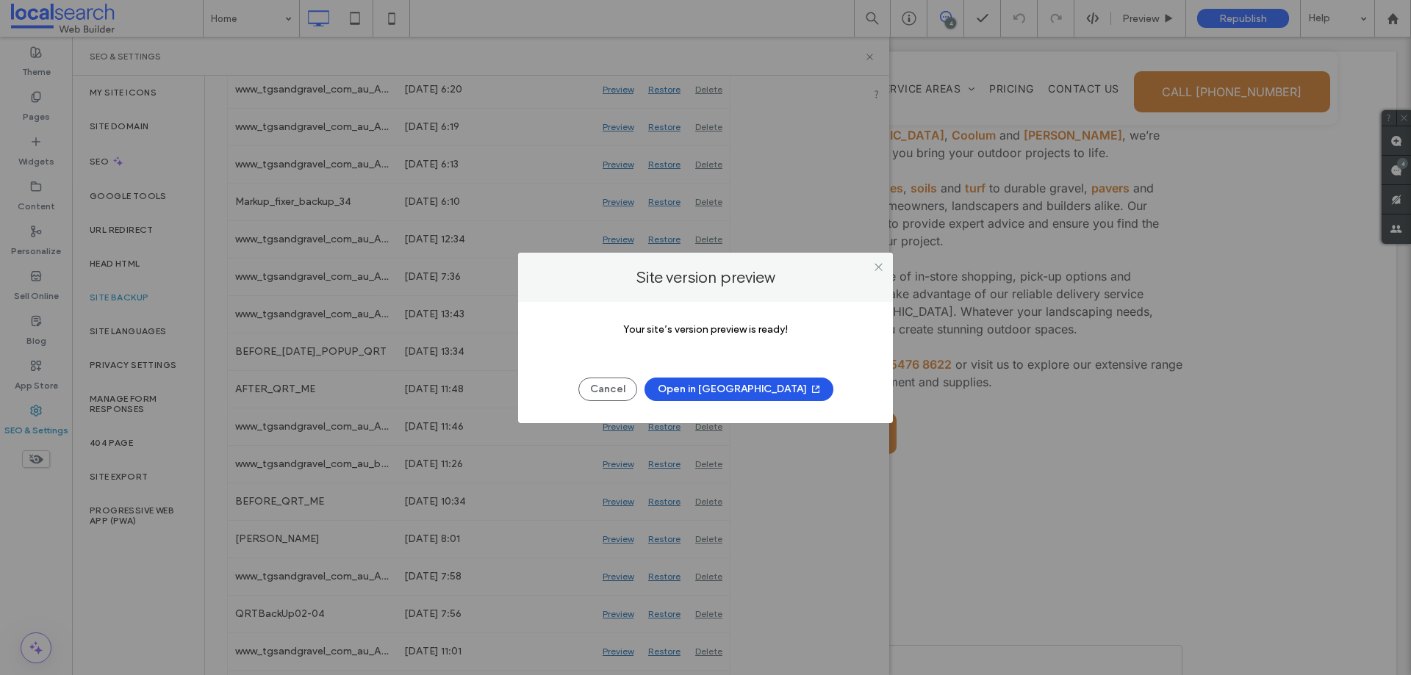
click at [723, 384] on button "Open in [GEOGRAPHIC_DATA]" at bounding box center [738, 390] width 189 height 24
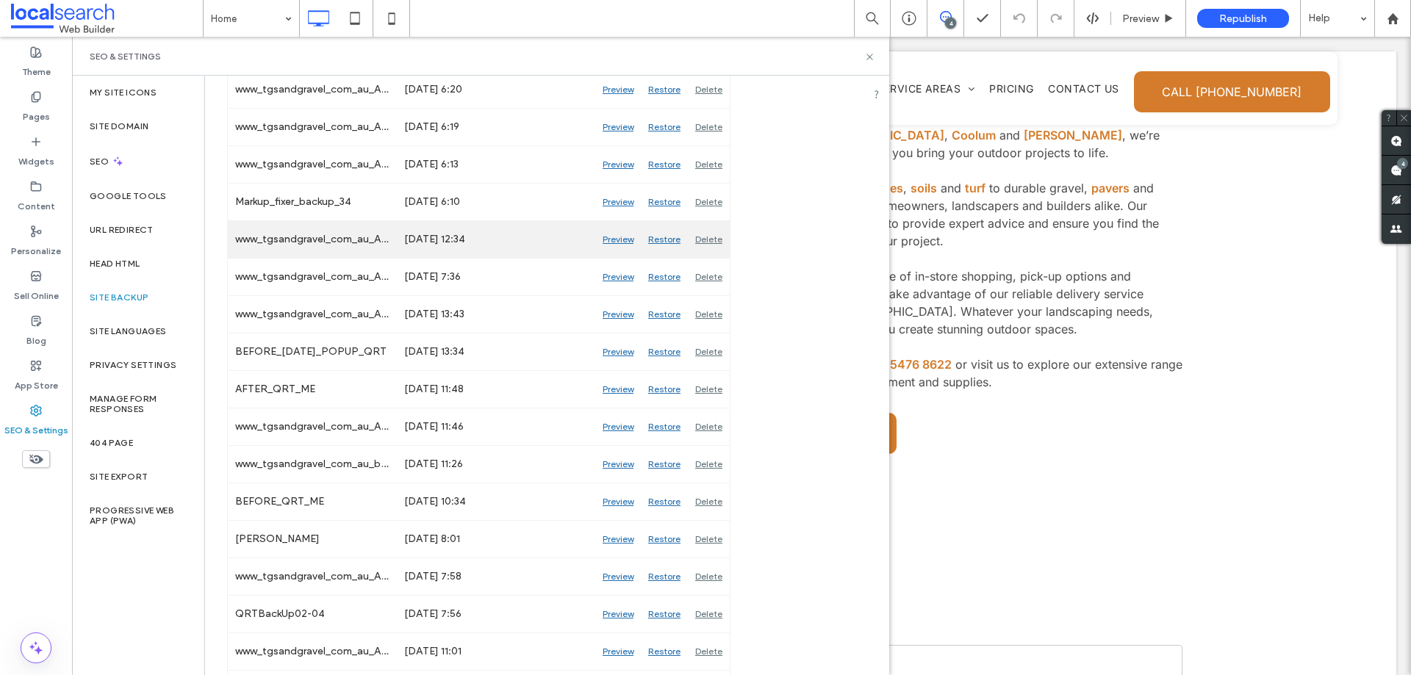
click at [623, 242] on div "Preview" at bounding box center [618, 239] width 46 height 37
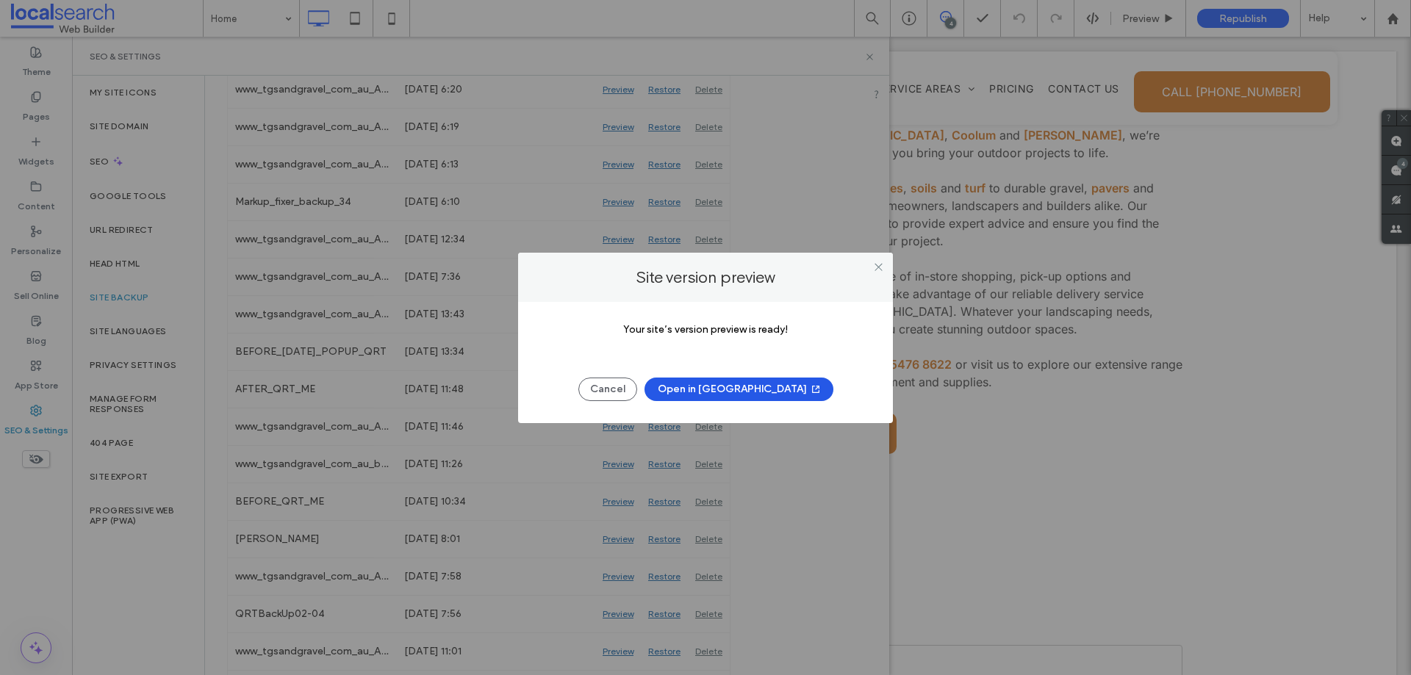
click at [717, 381] on button "Open in [GEOGRAPHIC_DATA]" at bounding box center [738, 390] width 189 height 24
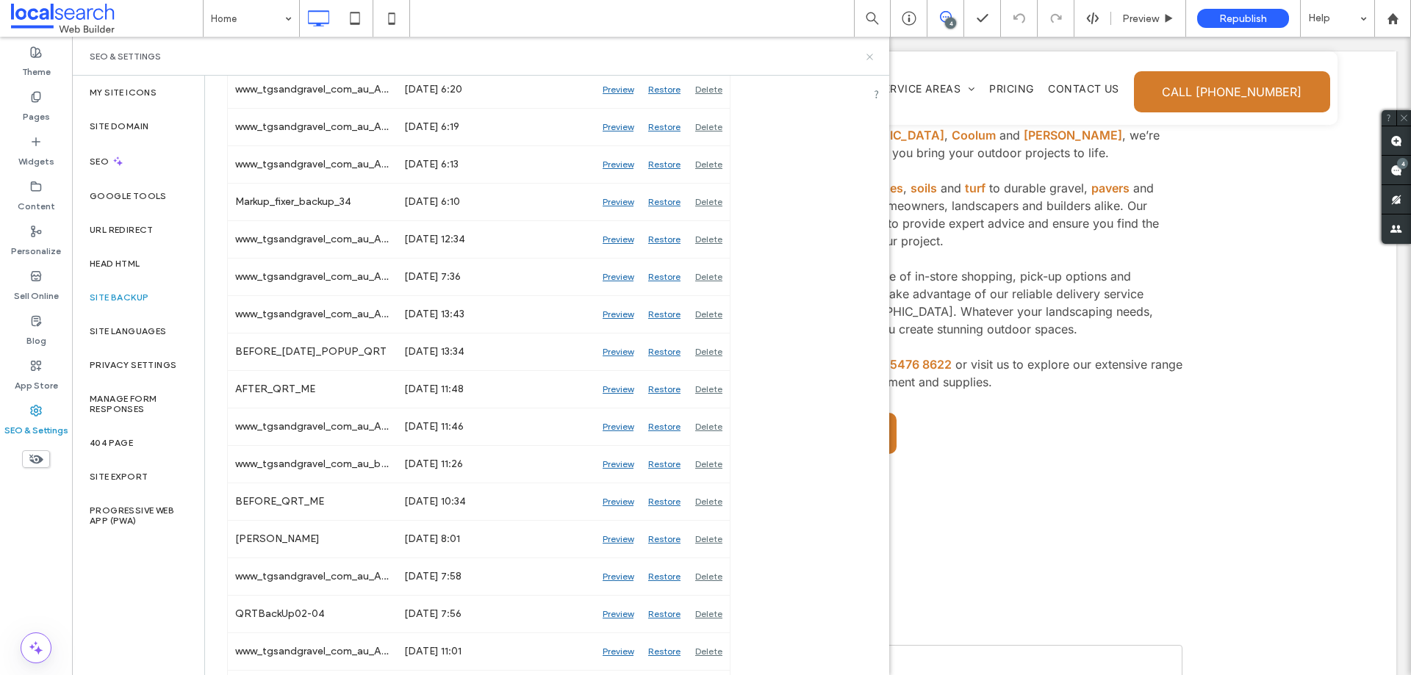
drag, startPoint x: 873, startPoint y: 60, endPoint x: 865, endPoint y: 7, distance: 53.5
click at [873, 57] on icon at bounding box center [869, 56] width 11 height 11
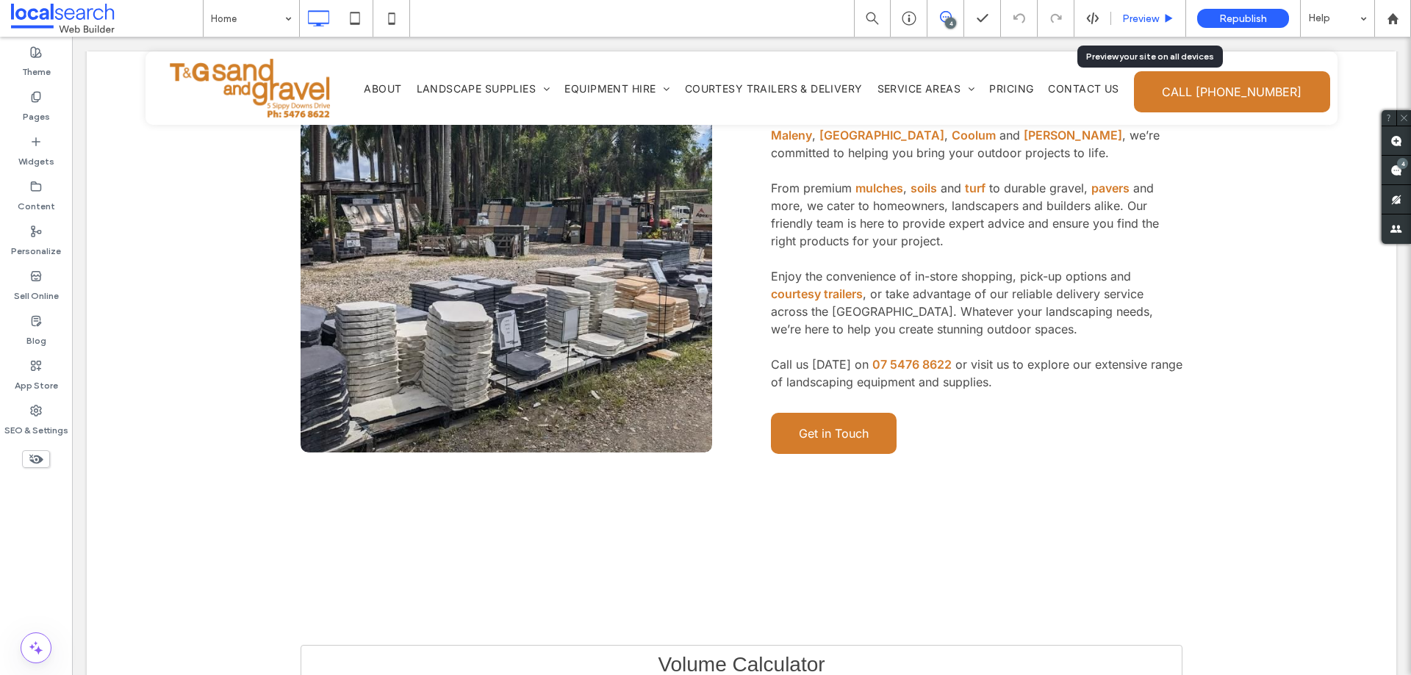
click at [1139, 19] on span "Preview" at bounding box center [1140, 18] width 37 height 12
